Goal: Find specific page/section: Find specific page/section

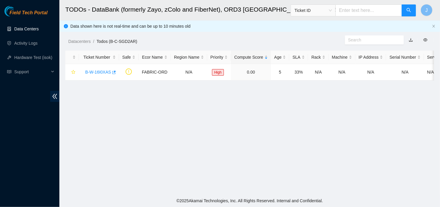
click at [37, 30] on link "Data Centers" at bounding box center [26, 28] width 24 height 5
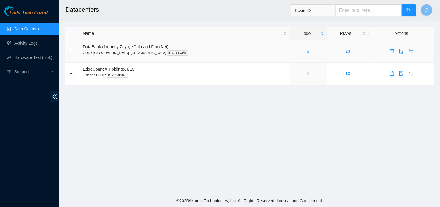
click at [308, 51] on link "2" at bounding box center [309, 51] width 2 height 5
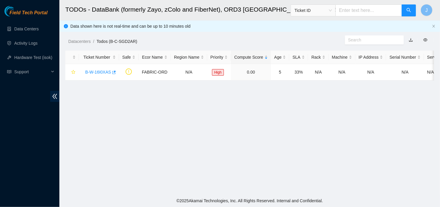
click at [426, 129] on main "TODOs - DataBank (formerly Zayo, zColo and FiberNet), ORD3 Mt Prospect, IL Tick…" at bounding box center [249, 97] width 381 height 194
click at [35, 27] on link "Data Centers" at bounding box center [26, 28] width 24 height 5
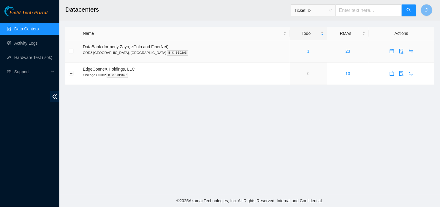
click at [308, 51] on link "1" at bounding box center [309, 51] width 2 height 5
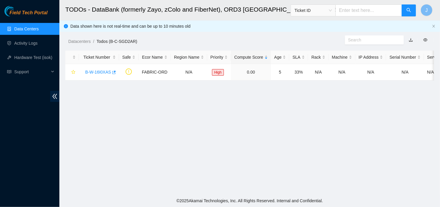
click at [261, 105] on main "TODOs - DataBank (formerly Zayo, zColo and FiberNet), ORD3 Mt Prospect, IL Tick…" at bounding box center [249, 97] width 381 height 194
